Goal: Transaction & Acquisition: Purchase product/service

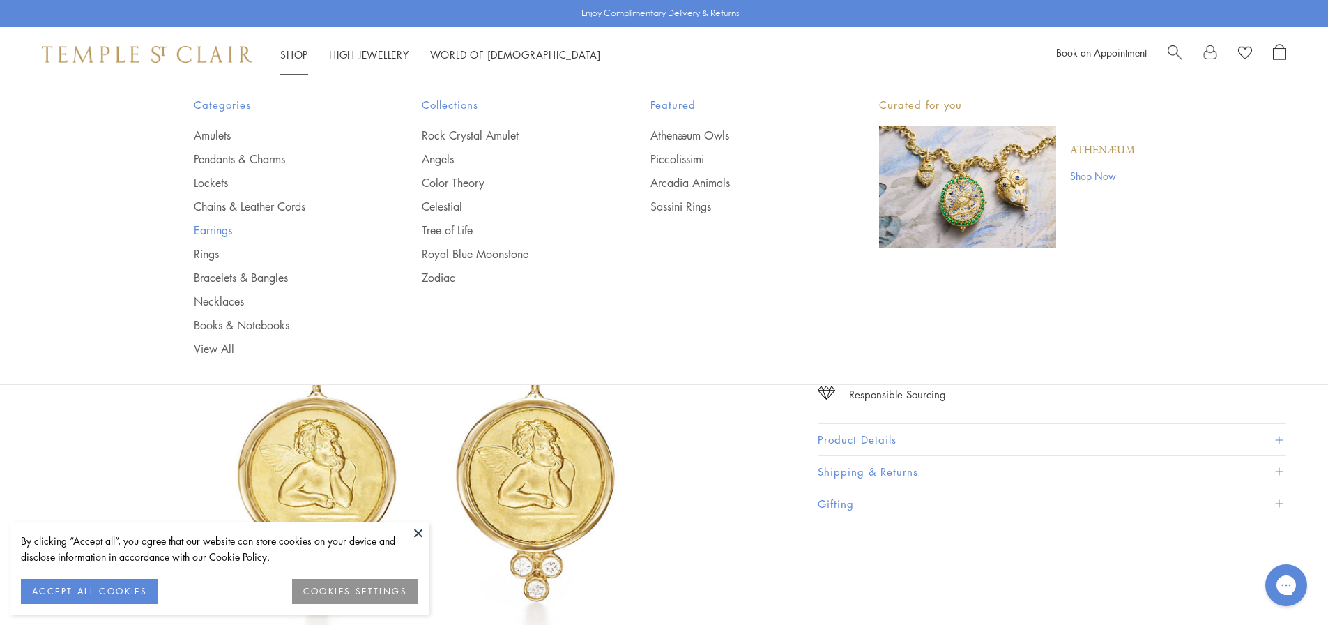
click at [222, 226] on link "Earrings" at bounding box center [280, 229] width 173 height 15
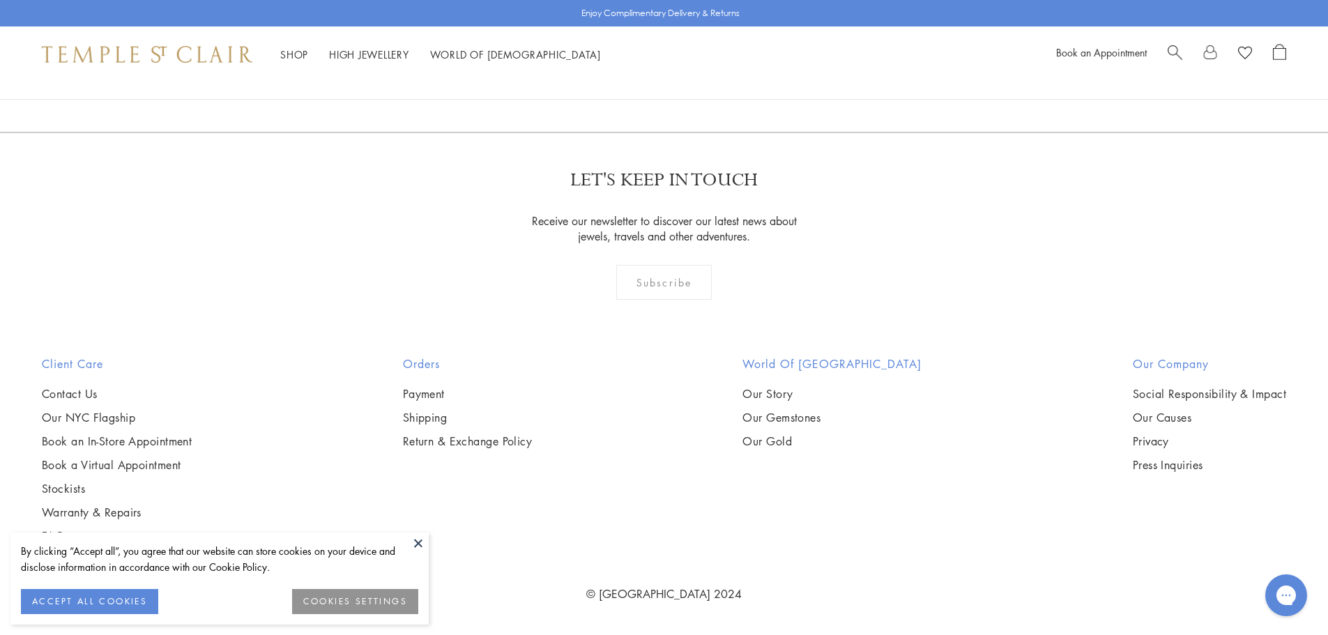
scroll to position [8740, 0]
click at [642, 76] on link "2" at bounding box center [642, 57] width 46 height 38
click at [713, 76] on link "3" at bounding box center [710, 57] width 46 height 38
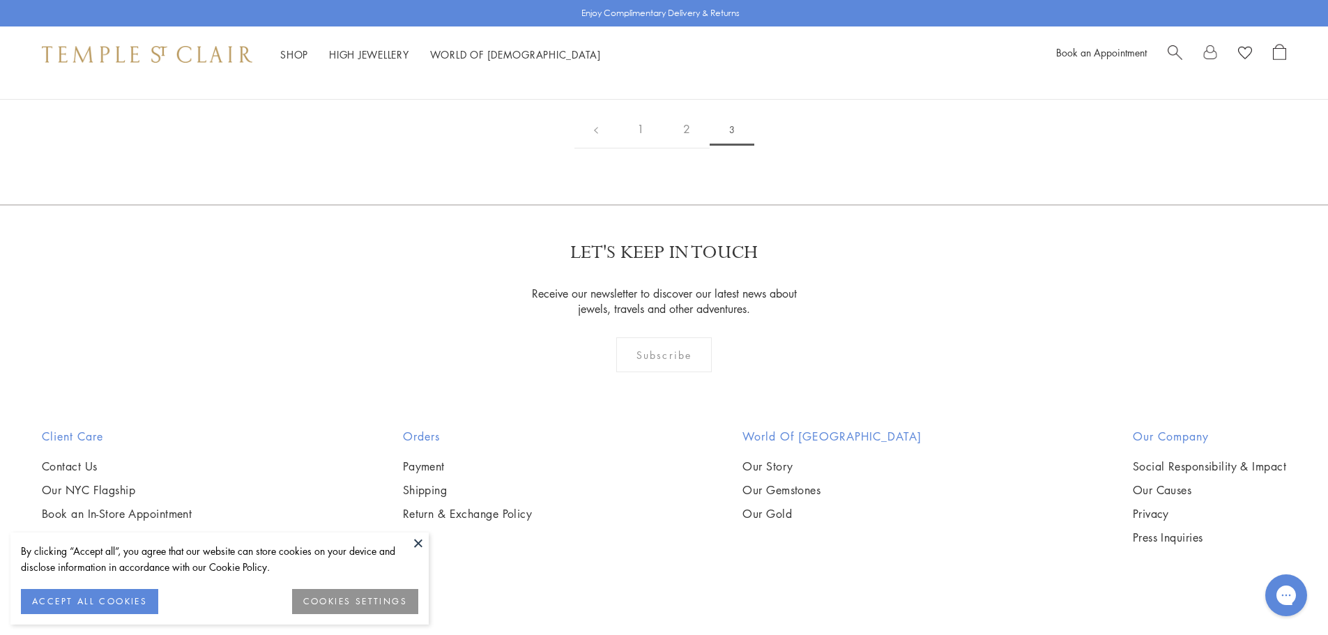
scroll to position [372, 0]
